Goal: Transaction & Acquisition: Obtain resource

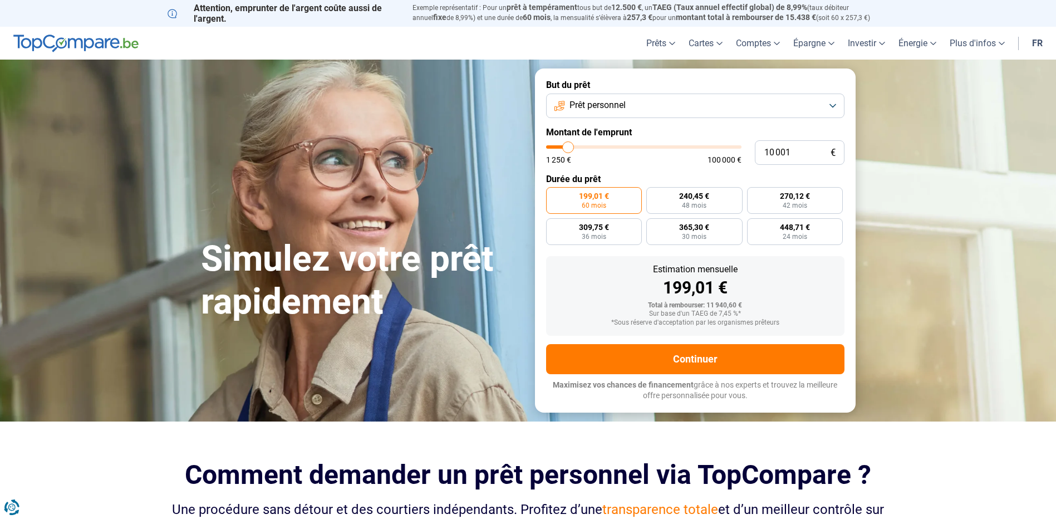
type input "27 750"
type input "27750"
click at [601, 145] on input "range" at bounding box center [643, 146] width 195 height 3
radio input "false"
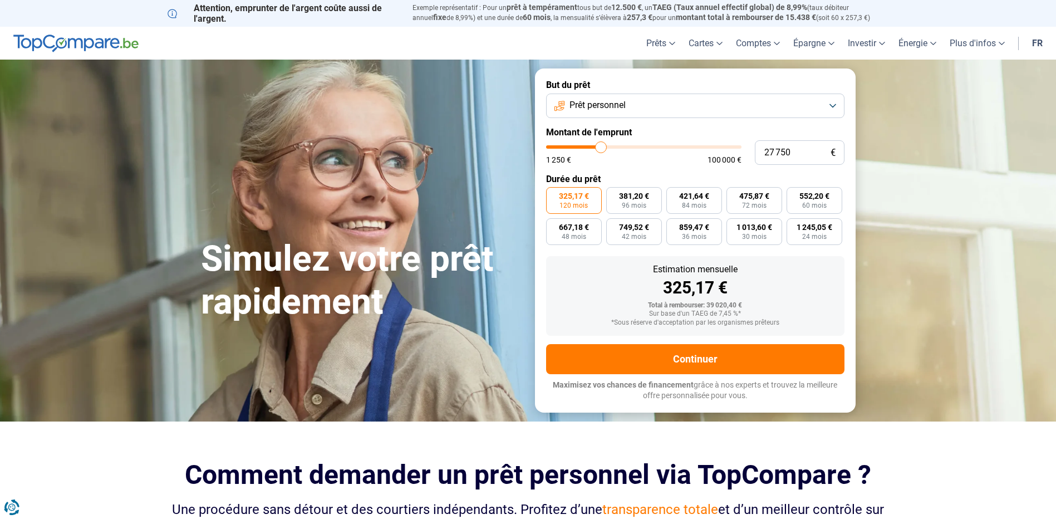
type input "19 750"
type input "19750"
click at [586, 145] on input "range" at bounding box center [643, 146] width 195 height 3
radio input "true"
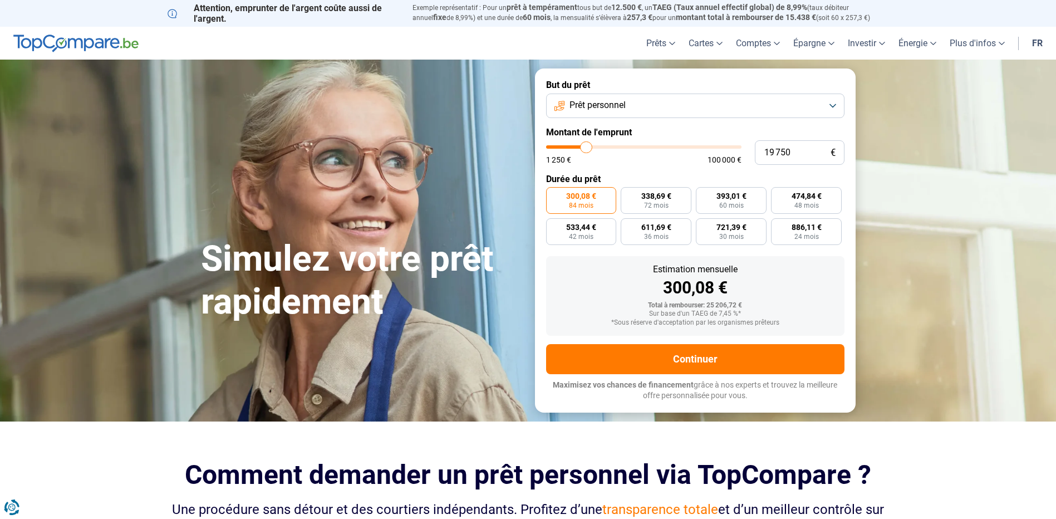
type input "6 500"
type input "6500"
click at [562, 145] on input "range" at bounding box center [643, 146] width 195 height 3
radio input "true"
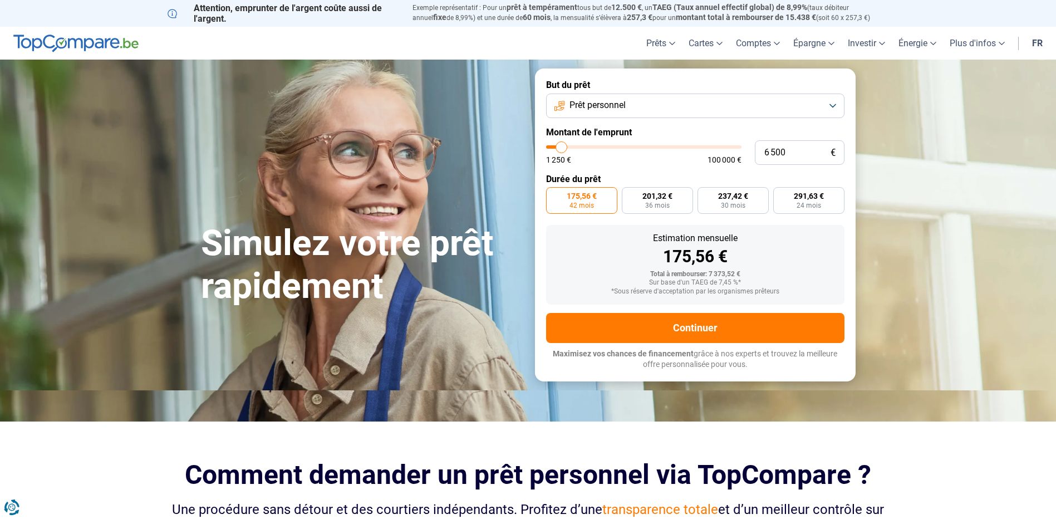
type input "1 250"
type input "1250"
click at [552, 146] on input "range" at bounding box center [643, 146] width 195 height 3
radio input "true"
type input "9 250"
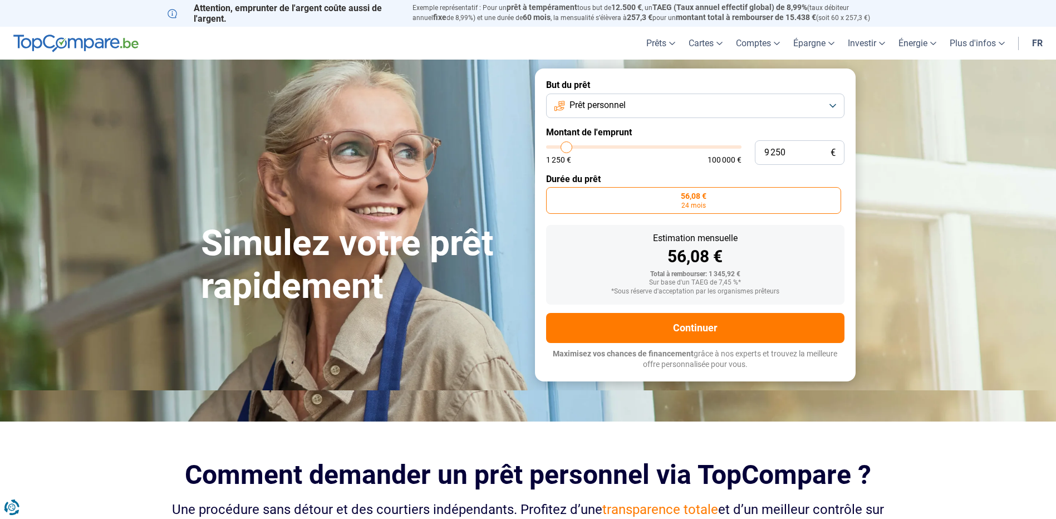
type input "9250"
click at [567, 149] on input "range" at bounding box center [643, 146] width 195 height 3
radio input "false"
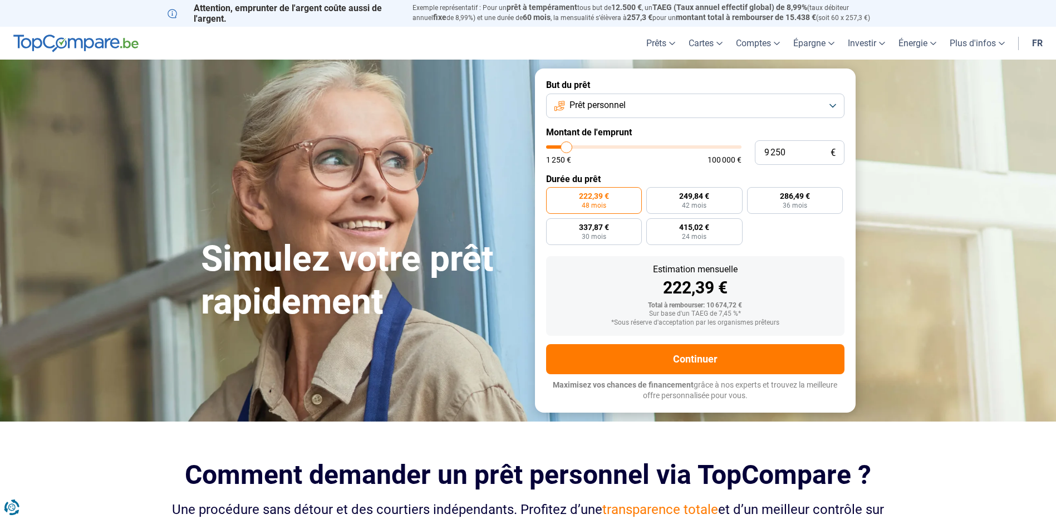
type input "5 500"
type input "5500"
click at [559, 148] on input "range" at bounding box center [643, 146] width 195 height 3
radio input "true"
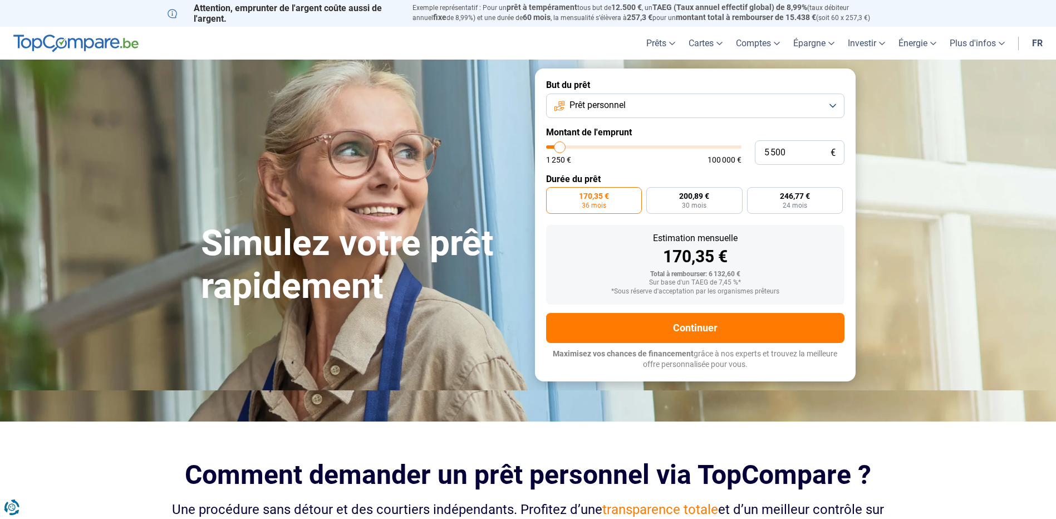
type input "2 000"
type input "2000"
click at [553, 148] on input "range" at bounding box center [643, 146] width 195 height 3
radio input "true"
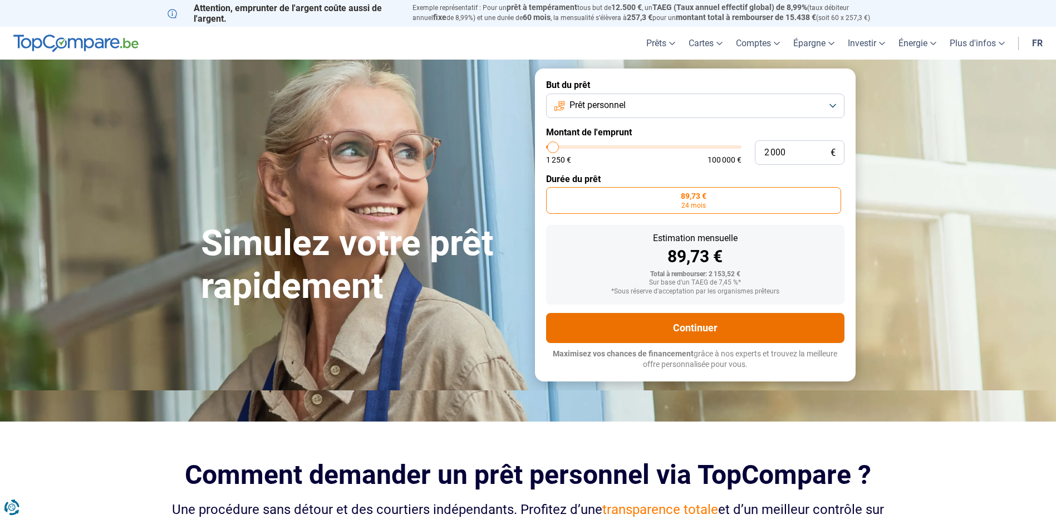
click at [626, 319] on button "Continuer" at bounding box center [695, 328] width 298 height 30
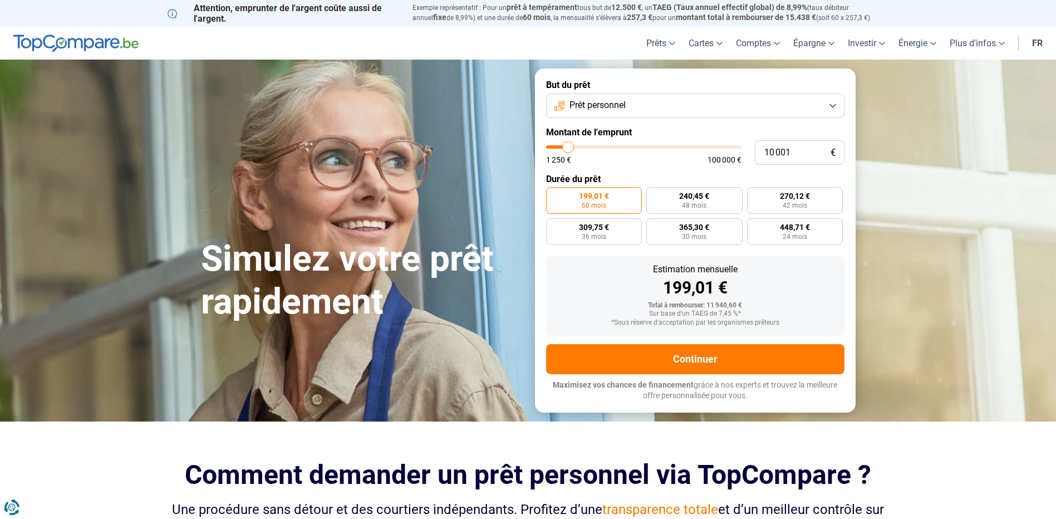
type input "14 000"
type input "14000"
click at [576, 146] on input "range" at bounding box center [643, 146] width 195 height 3
type input "10 000"
type input "10000"
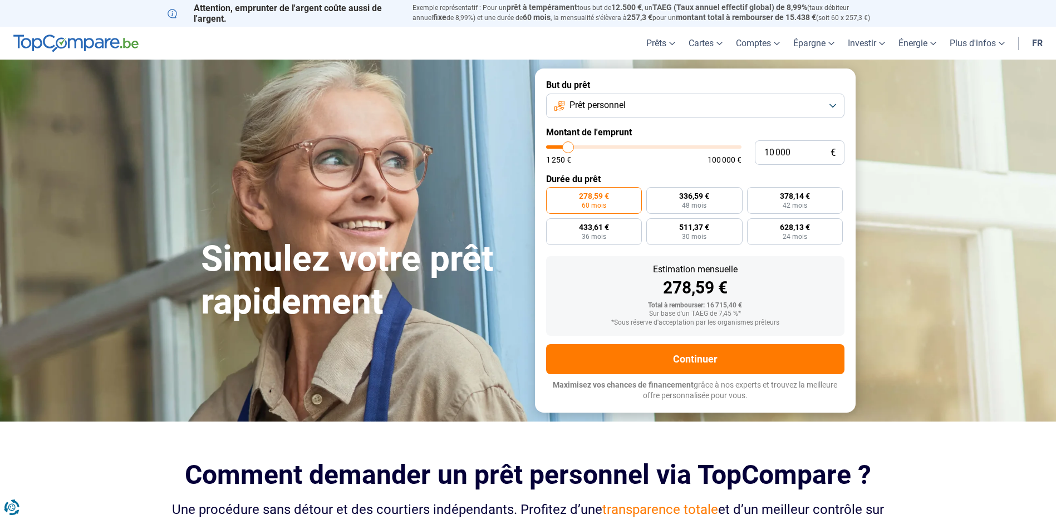
click at [568, 146] on input "range" at bounding box center [643, 146] width 195 height 3
radio input "true"
type input "6 000"
type input "6000"
click at [561, 146] on input "range" at bounding box center [643, 146] width 195 height 3
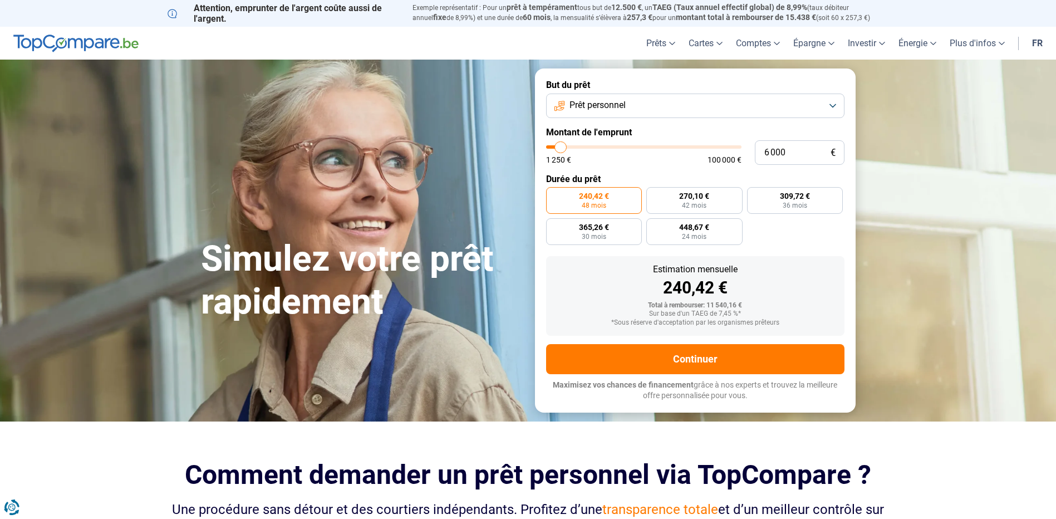
radio input "true"
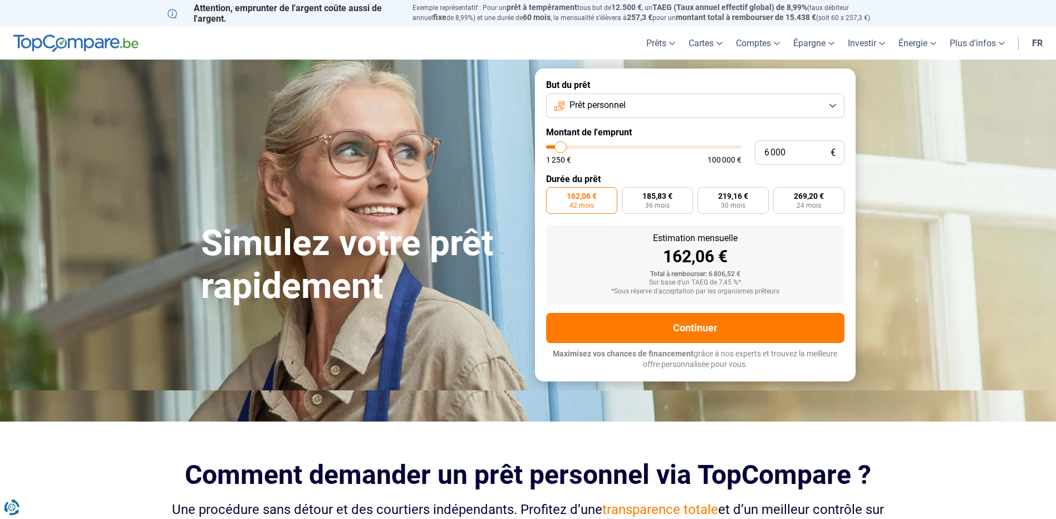
click at [556, 146] on input "range" at bounding box center [643, 146] width 195 height 3
type input "1 250"
type input "1250"
click at [552, 146] on input "range" at bounding box center [643, 146] width 195 height 3
radio input "true"
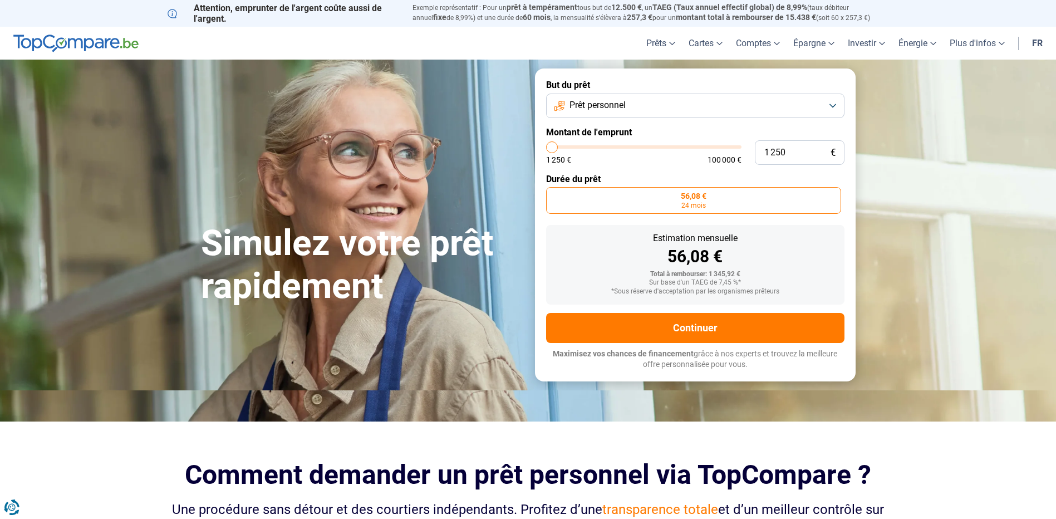
type input "6 250"
type input "6250"
click at [561, 147] on input "range" at bounding box center [643, 146] width 195 height 3
radio input "false"
click at [556, 147] on input "range" at bounding box center [643, 146] width 195 height 3
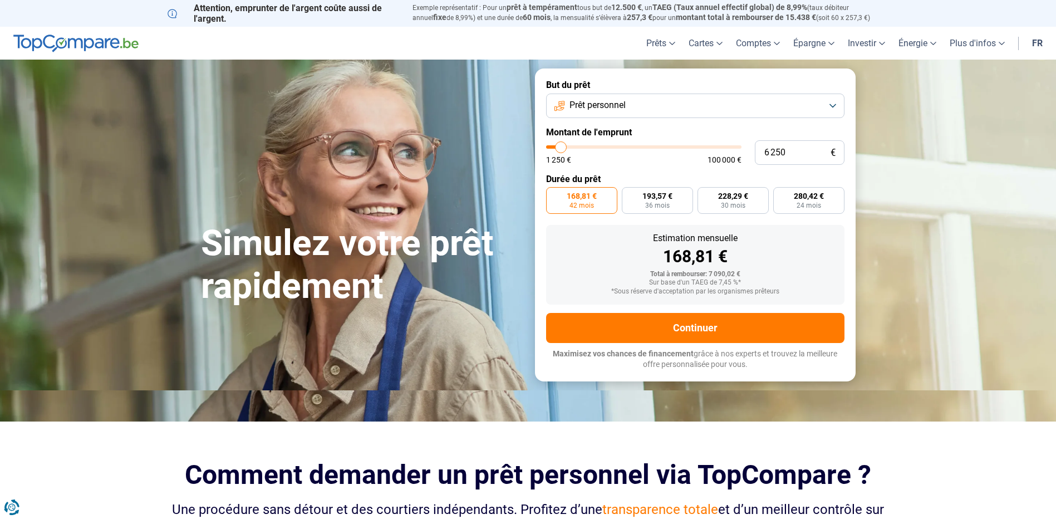
type input "2 000"
type input "2000"
click at [553, 148] on input "range" at bounding box center [643, 146] width 195 height 3
radio input "true"
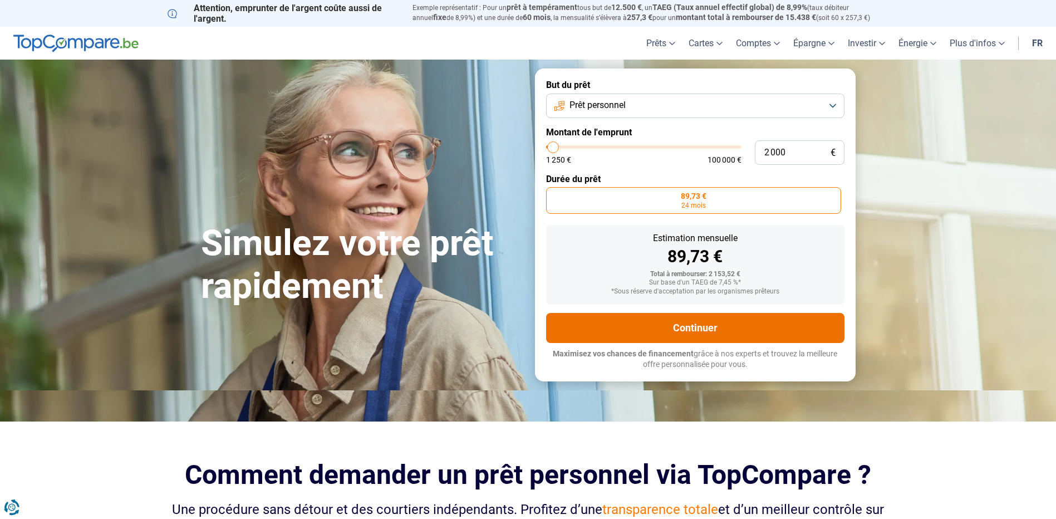
click at [649, 323] on button "Continuer" at bounding box center [695, 328] width 298 height 30
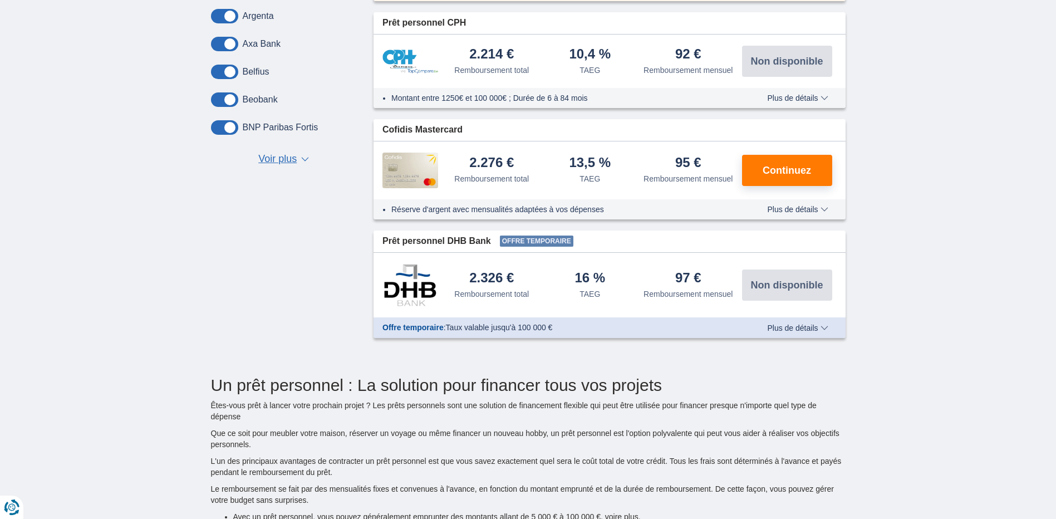
scroll to position [501, 0]
